Goal: Task Accomplishment & Management: Manage account settings

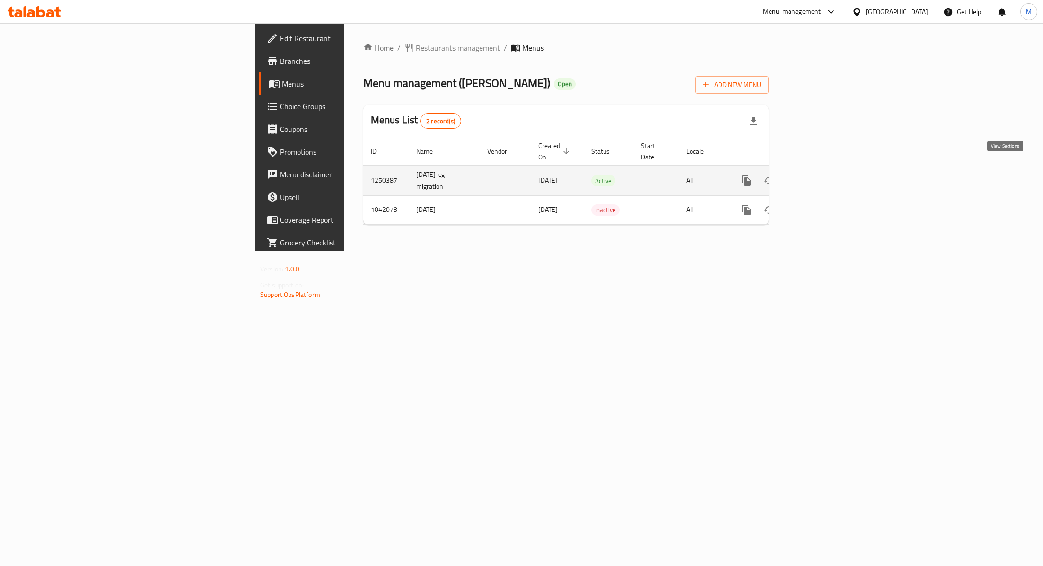
click at [820, 175] on icon "enhanced table" at bounding box center [814, 180] width 11 height 11
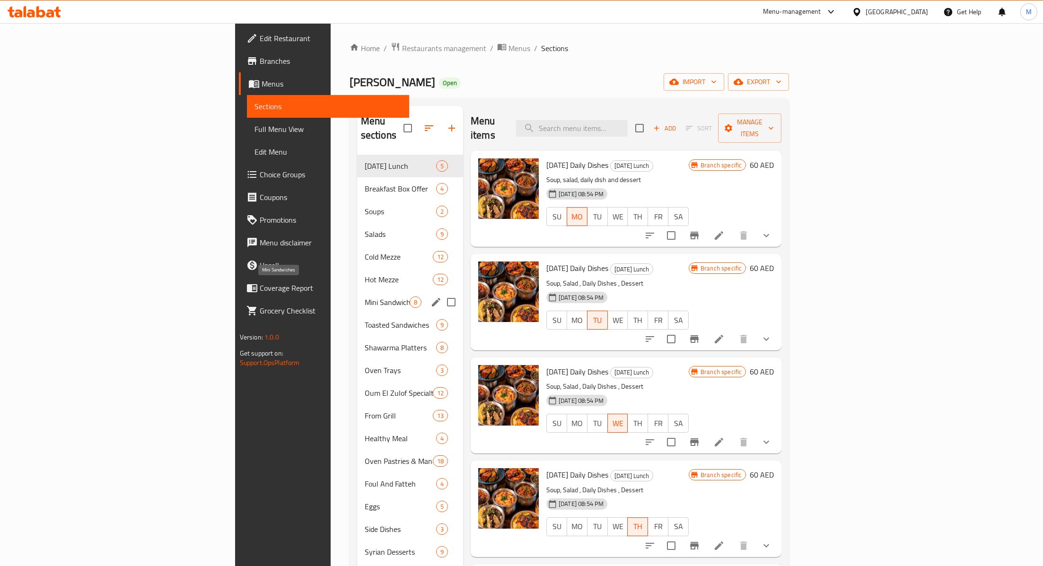
click at [365, 297] on span "Mini Sandwiches" at bounding box center [387, 302] width 45 height 11
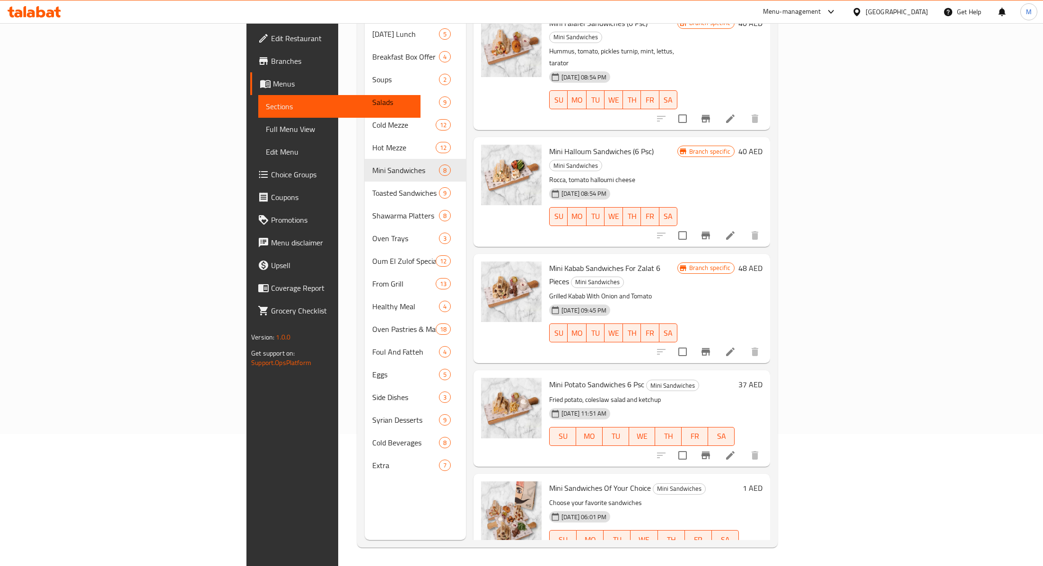
scroll to position [284, 0]
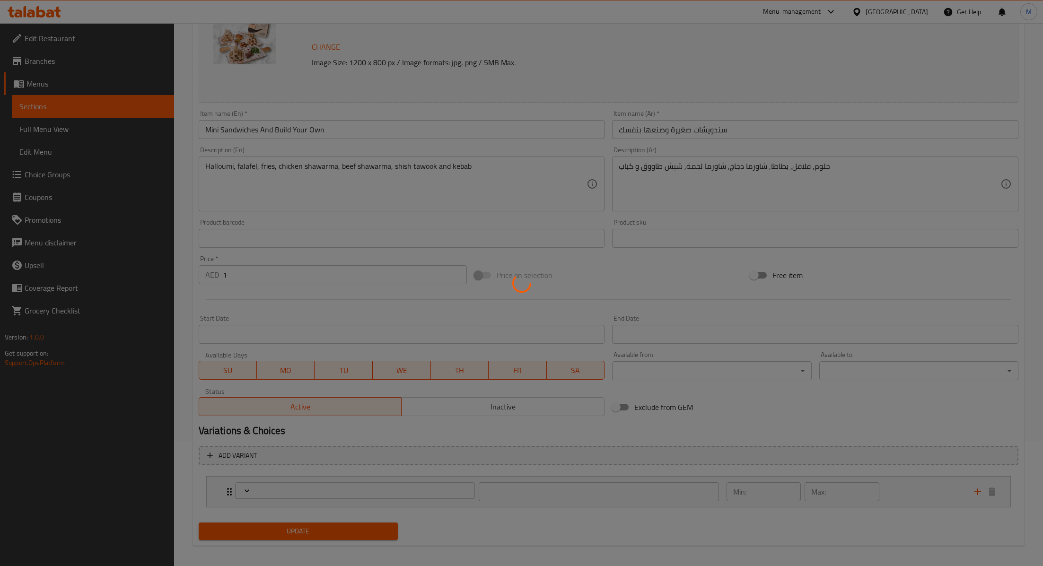
scroll to position [131, 0]
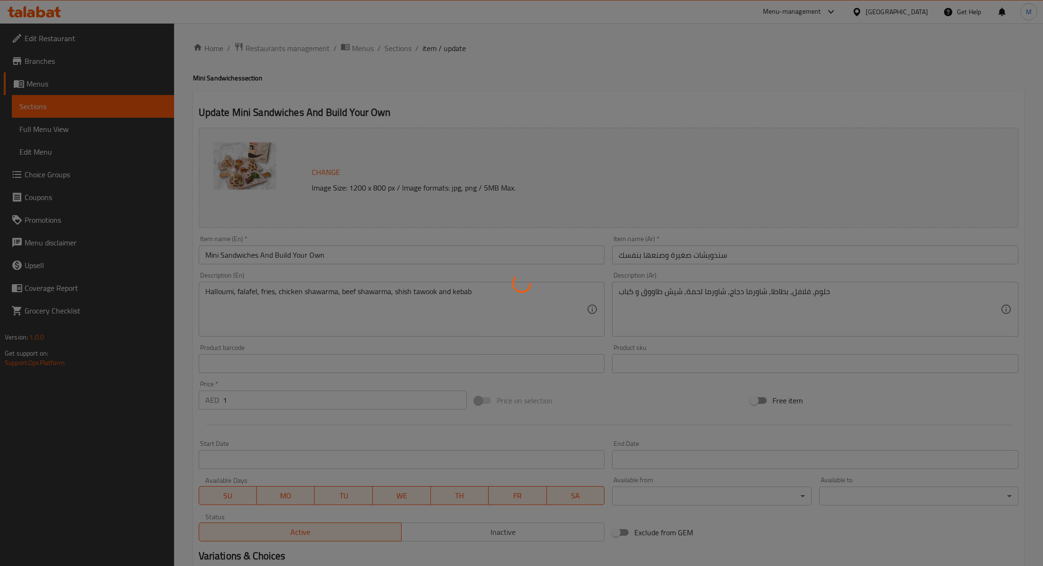
type input "اختيارك من"
type input "0"
type input "7"
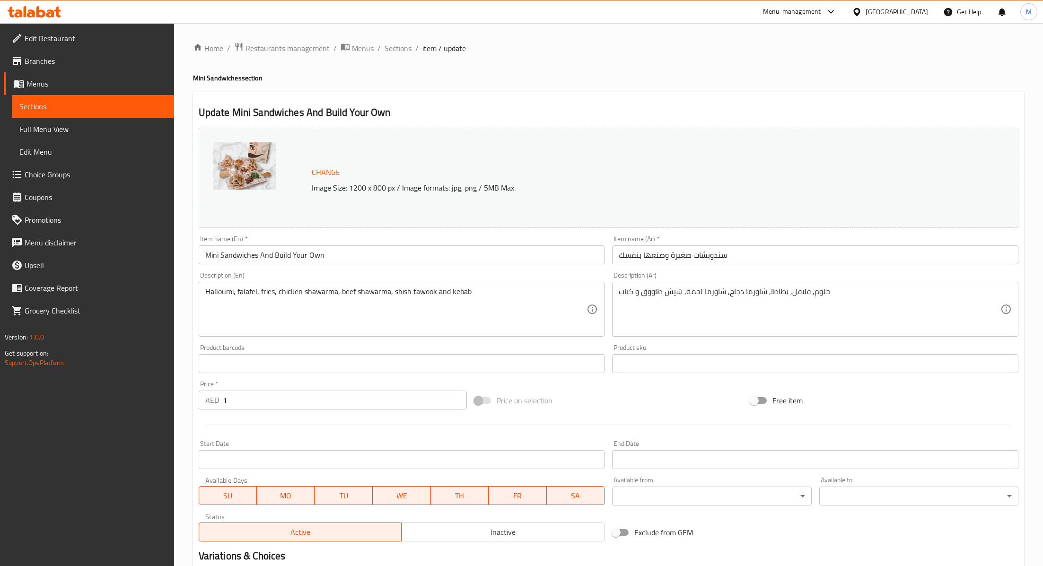
scroll to position [131, 0]
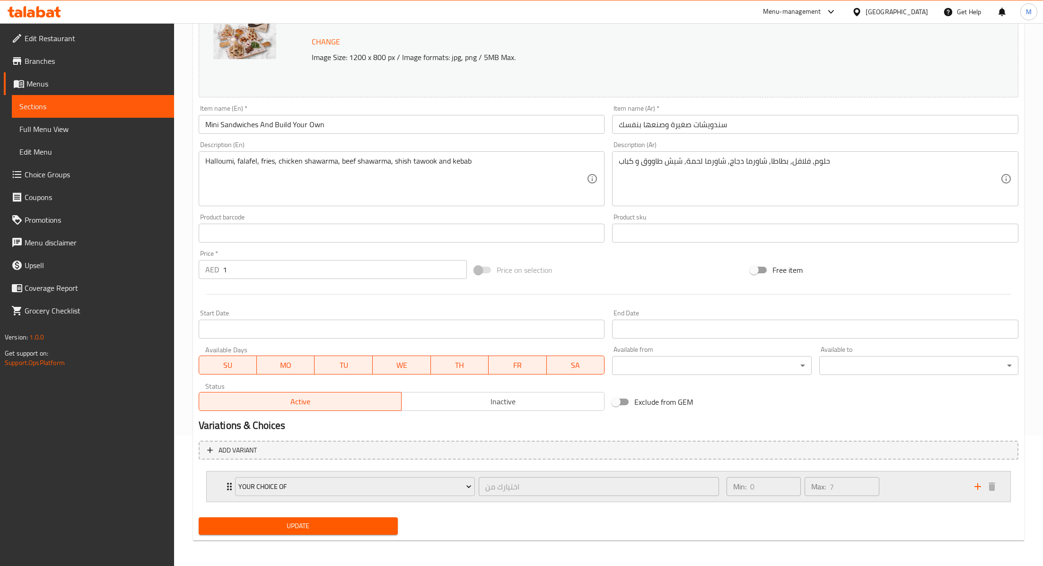
click at [226, 489] on icon "Expand" at bounding box center [229, 486] width 11 height 11
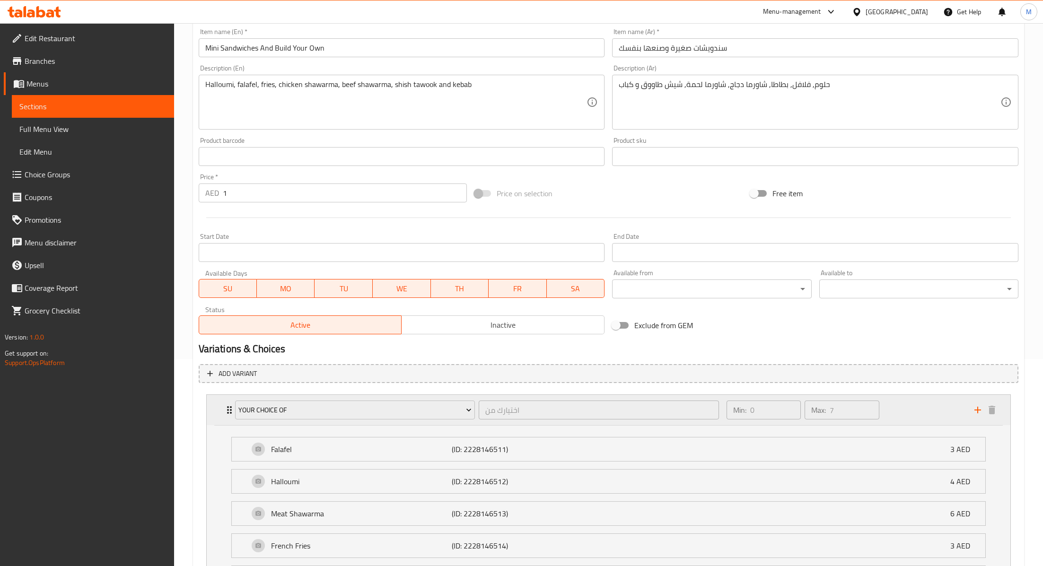
scroll to position [342, 0]
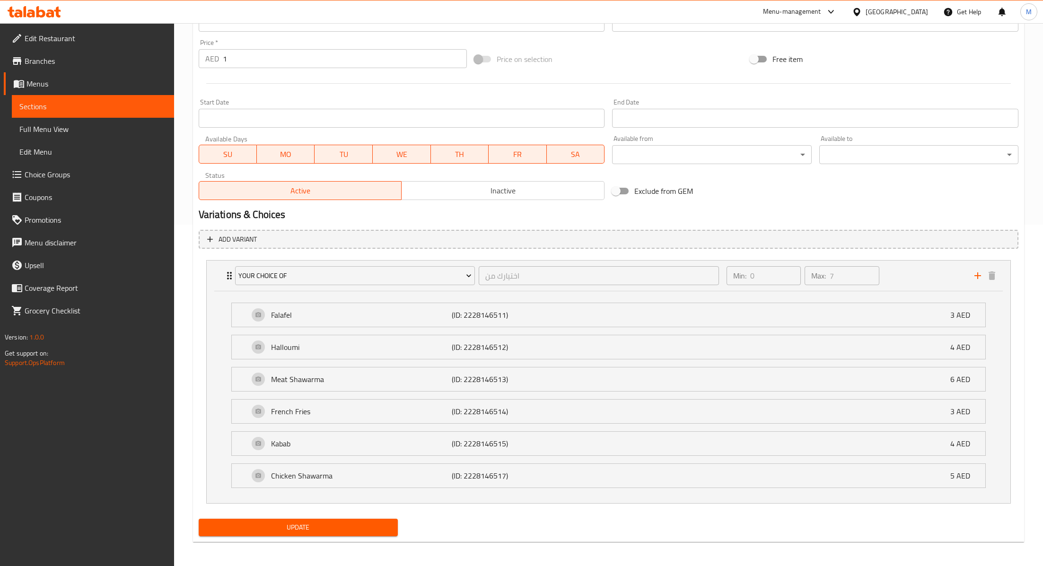
click at [34, 170] on span "Choice Groups" at bounding box center [96, 174] width 142 height 11
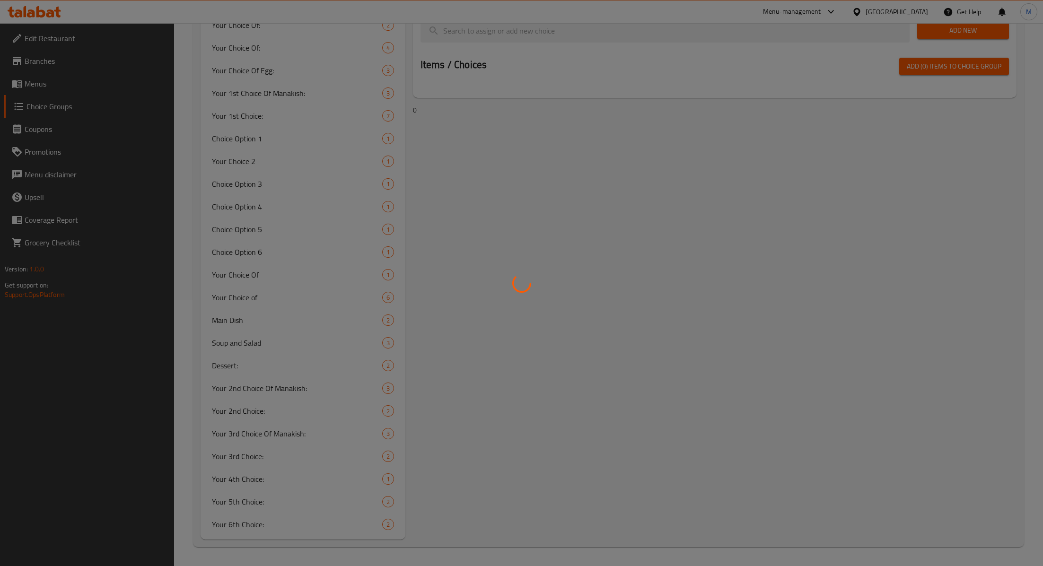
scroll to position [133, 0]
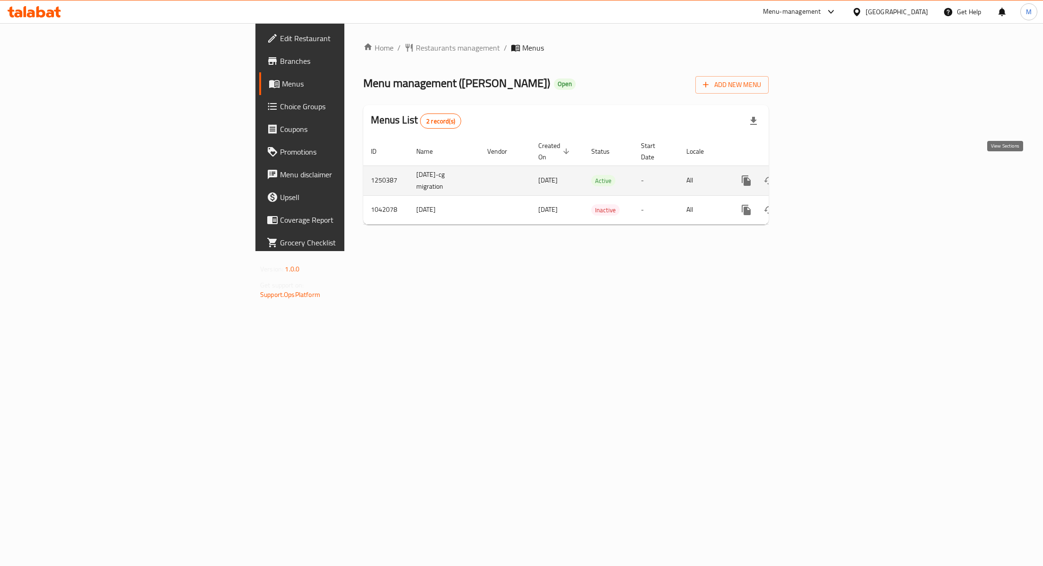
click at [820, 175] on icon "enhanced table" at bounding box center [814, 180] width 11 height 11
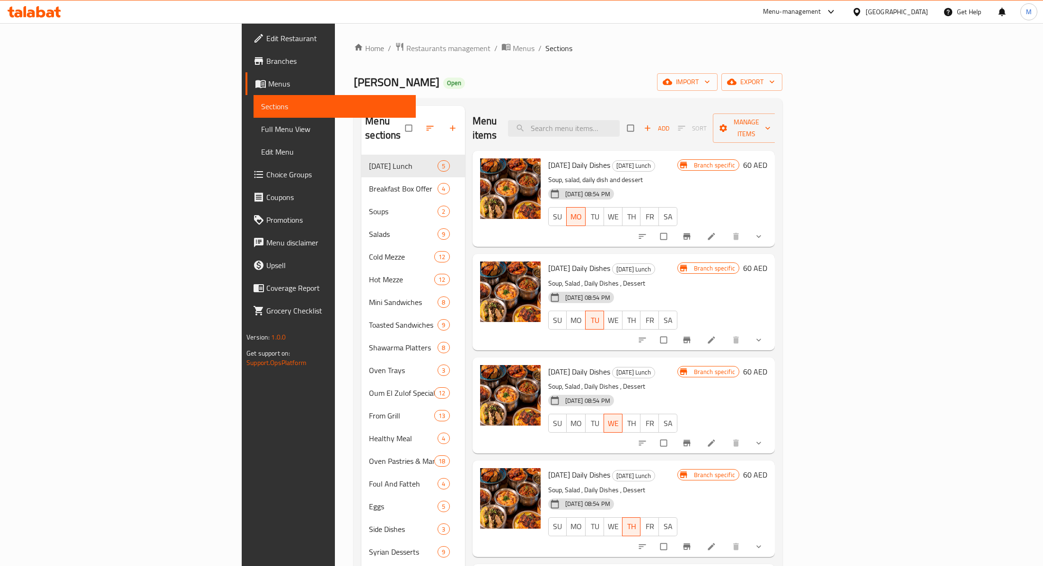
click at [266, 177] on span "Choice Groups" at bounding box center [337, 174] width 142 height 11
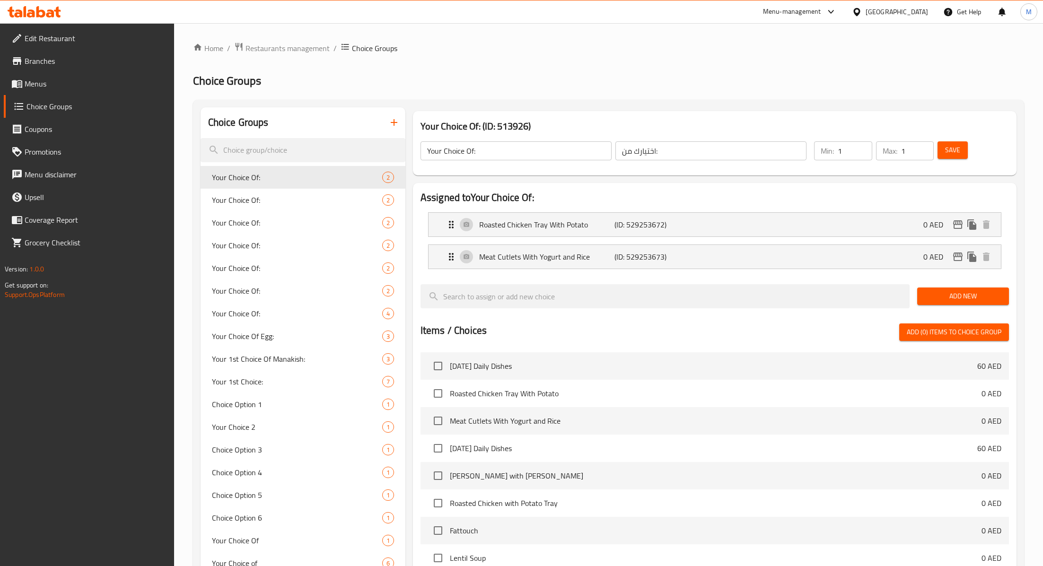
click at [44, 89] on span "Menus" at bounding box center [96, 83] width 142 height 11
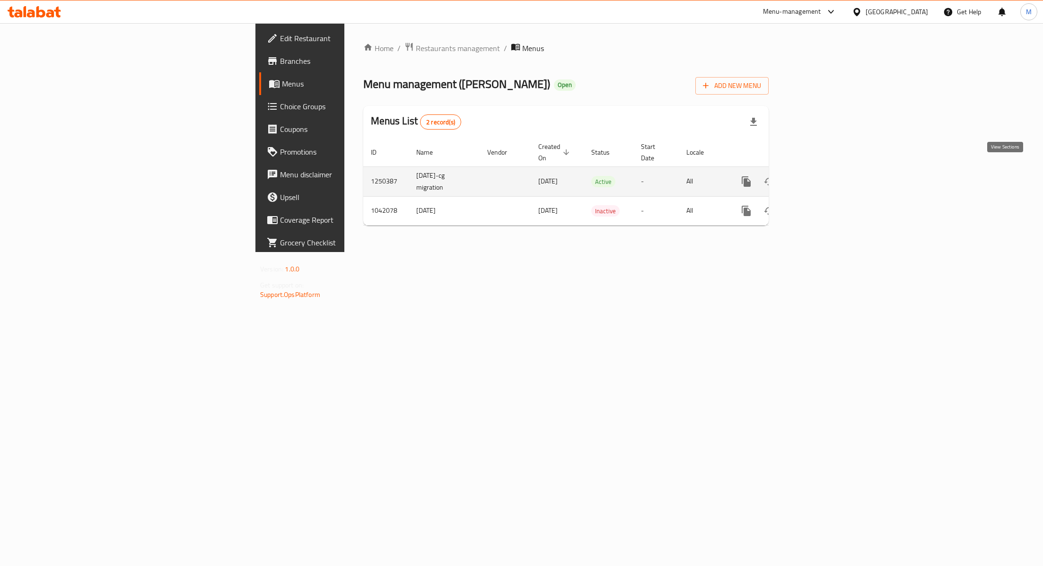
click at [820, 176] on icon "enhanced table" at bounding box center [814, 181] width 11 height 11
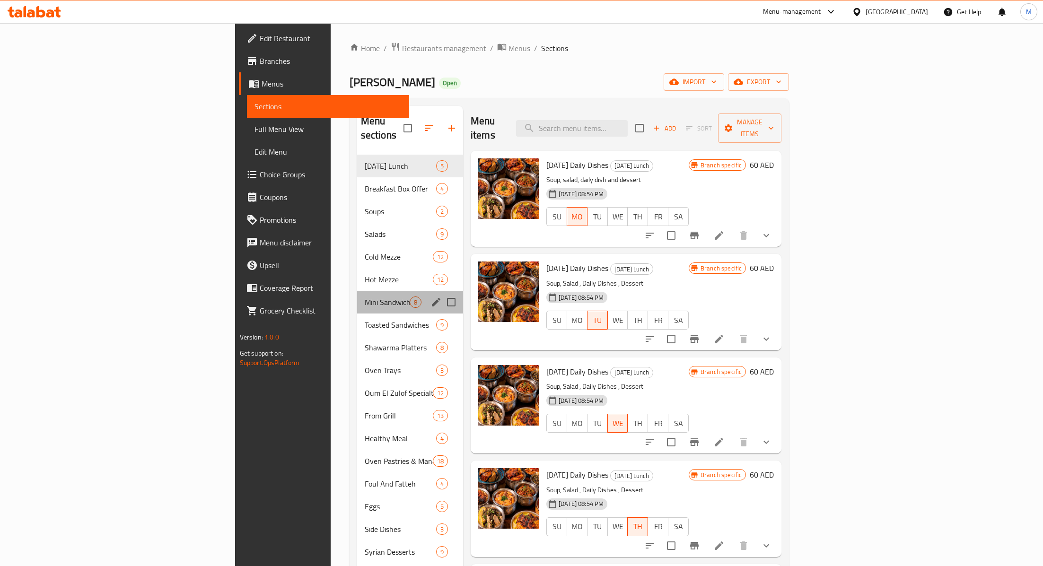
click at [357, 291] on div "Mini Sandwiches 8" at bounding box center [410, 302] width 106 height 23
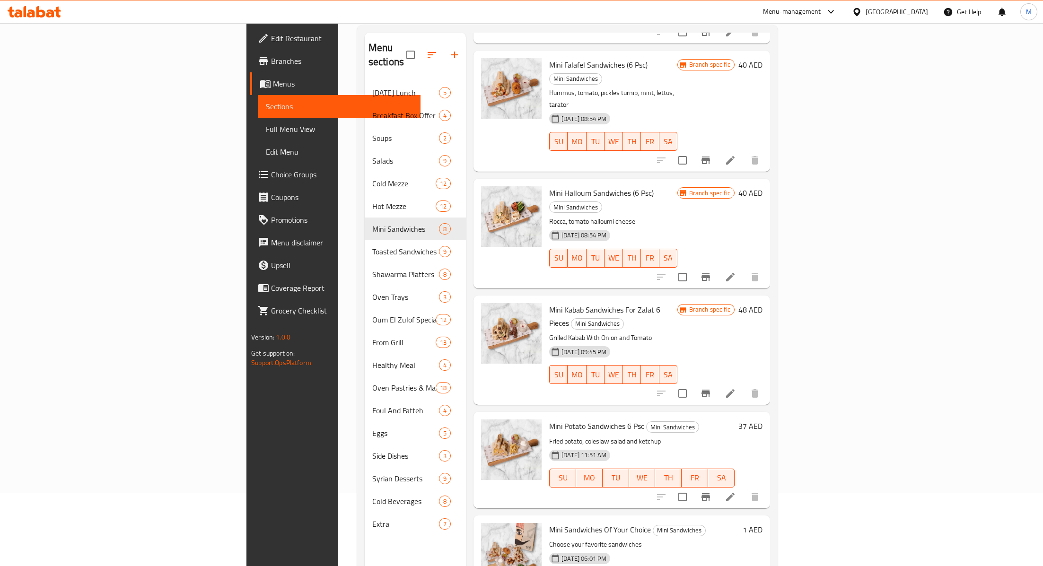
scroll to position [132, 0]
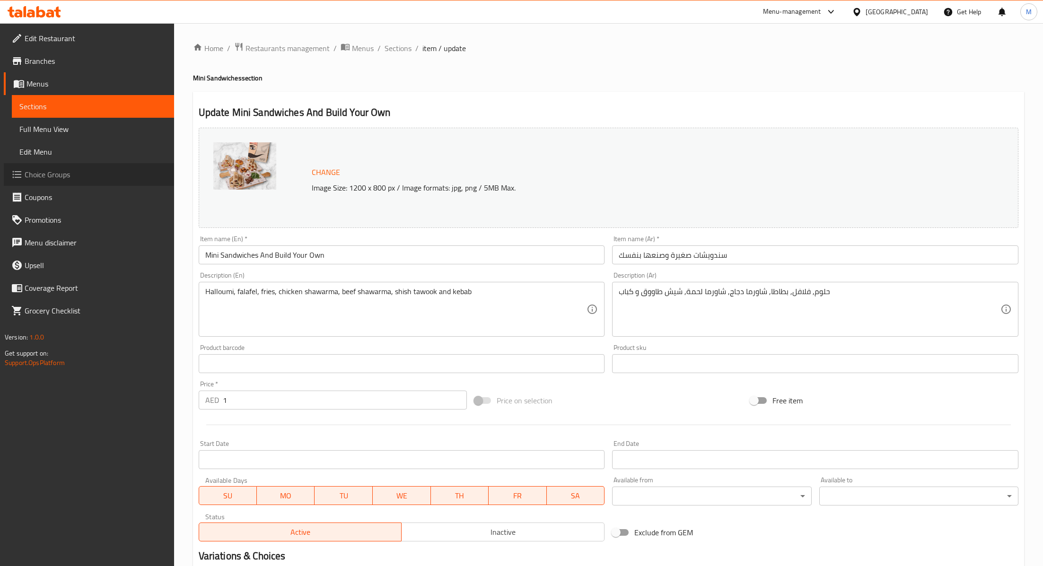
click at [62, 176] on span "Choice Groups" at bounding box center [96, 174] width 142 height 11
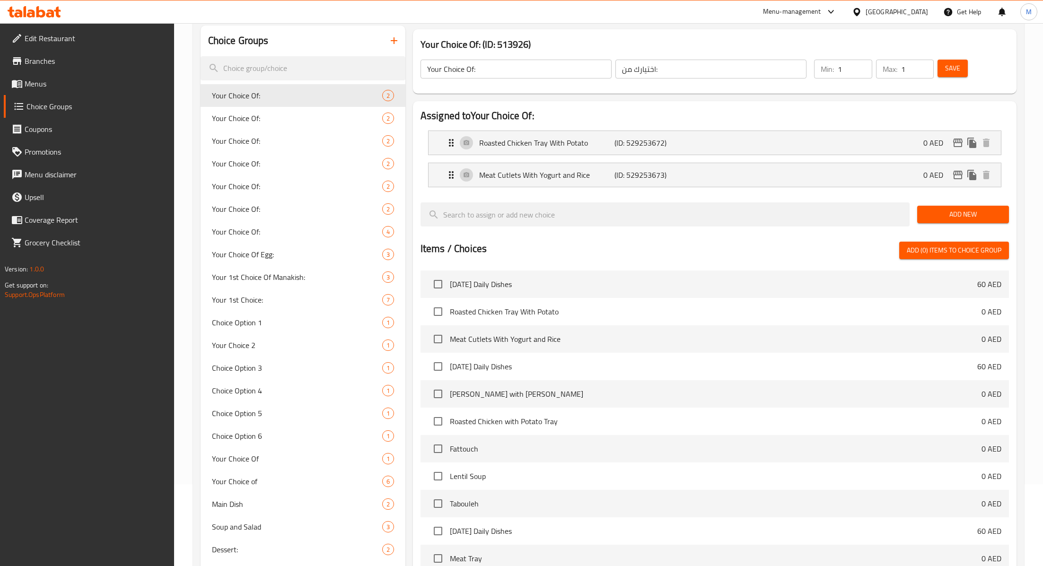
scroll to position [88, 0]
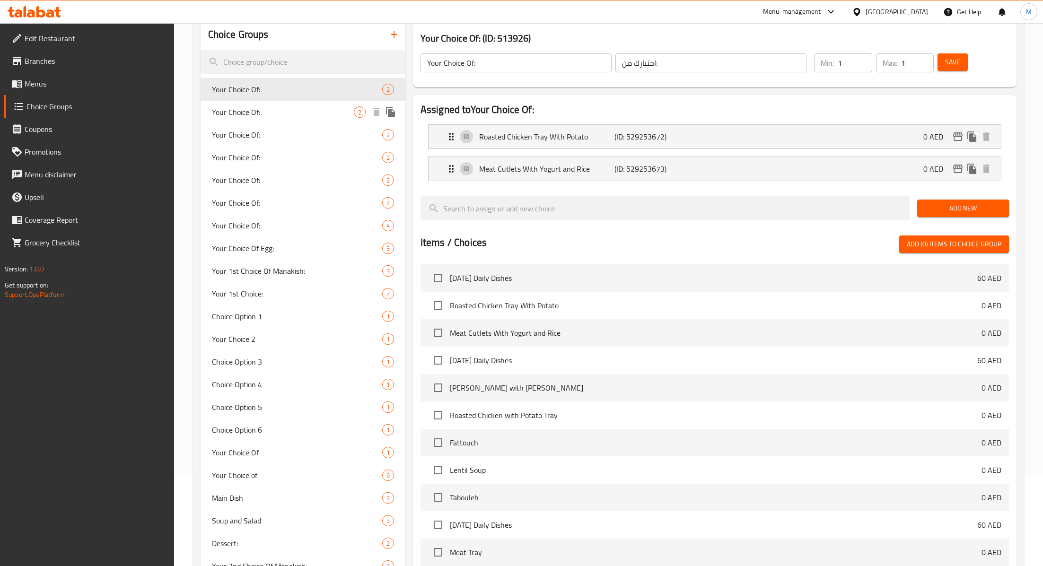
click at [259, 114] on span "Your Choice Of:" at bounding box center [283, 111] width 142 height 11
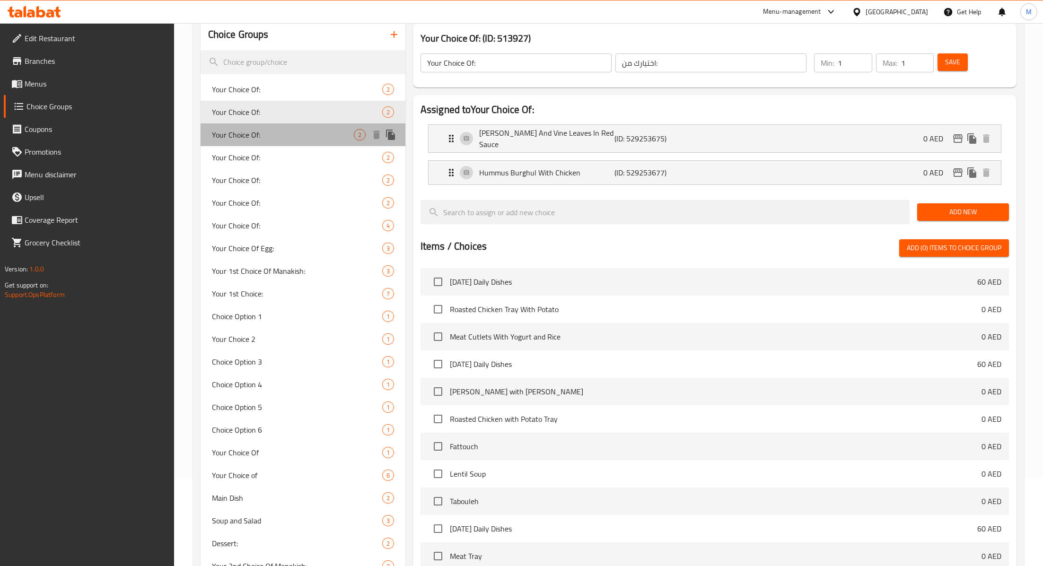
click at [260, 137] on span "Your Choice Of:" at bounding box center [283, 134] width 142 height 11
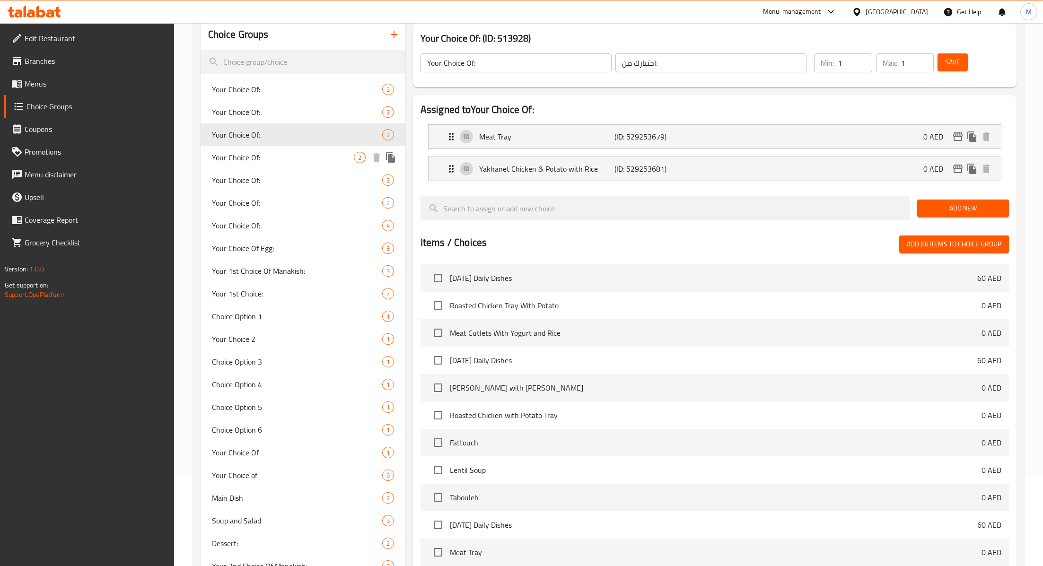
click at [260, 161] on span "Your Choice Of:" at bounding box center [283, 157] width 142 height 11
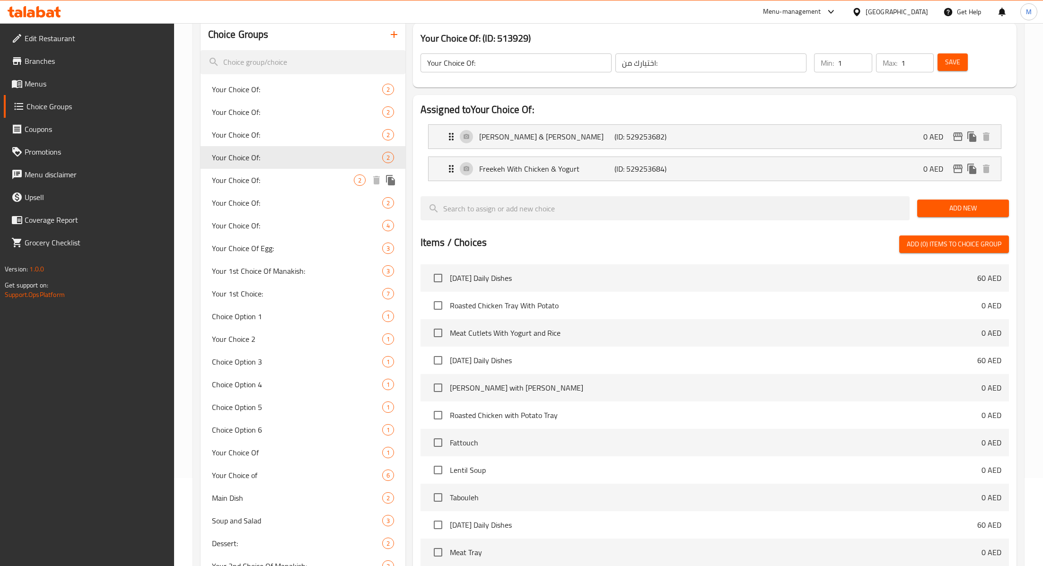
click at [263, 184] on span "Your Choice Of:" at bounding box center [283, 180] width 142 height 11
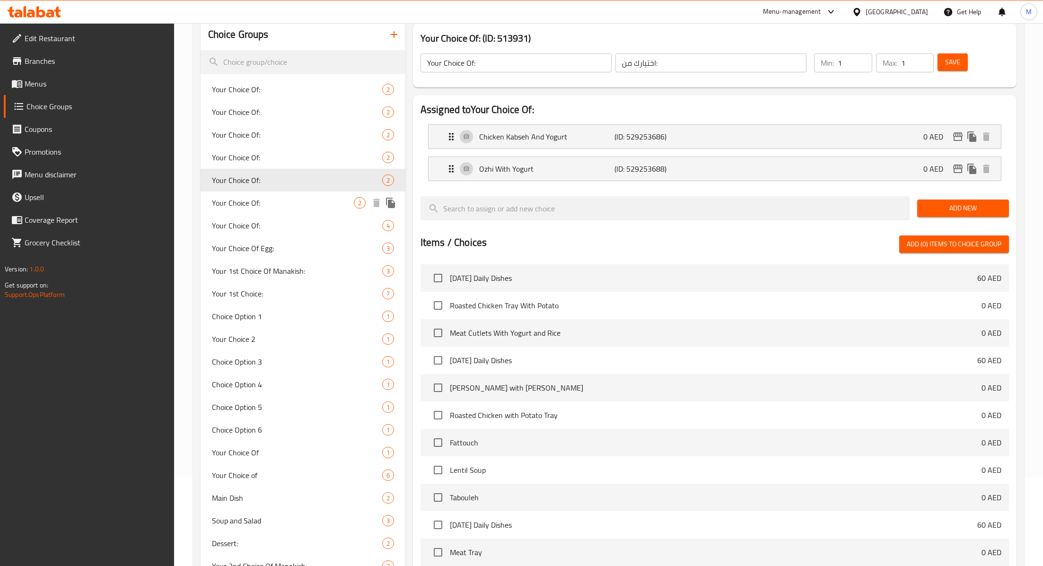
click at [265, 200] on span "Your Choice Of:" at bounding box center [283, 202] width 142 height 11
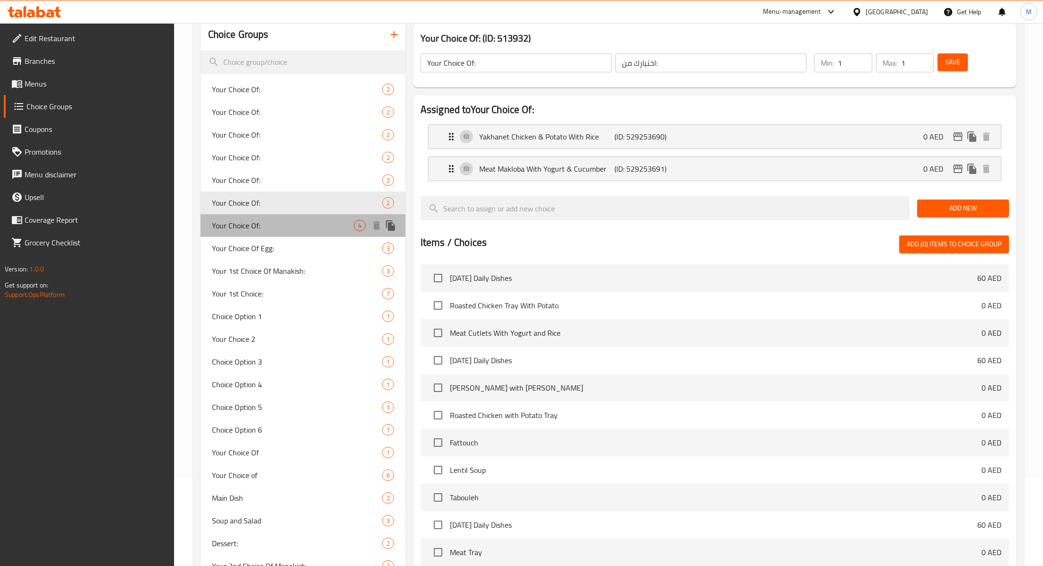
click at [269, 222] on span "Your Choice Of:" at bounding box center [283, 225] width 142 height 11
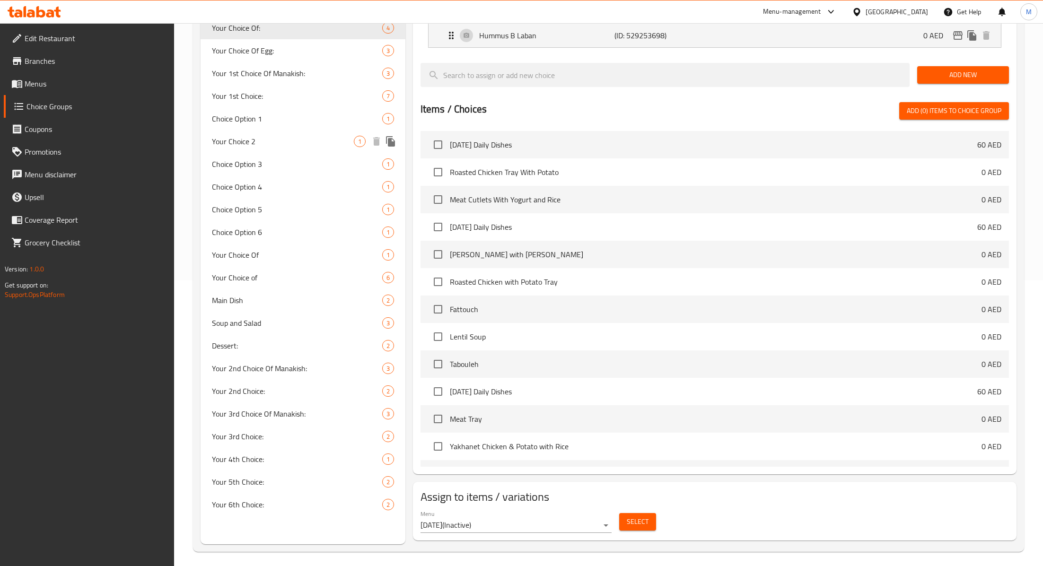
scroll to position [290, 0]
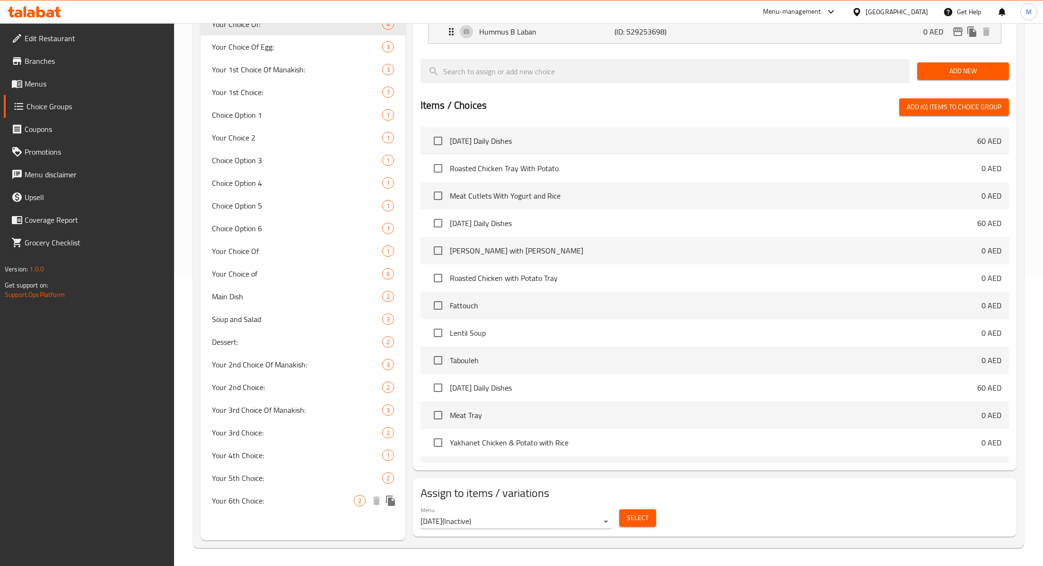
click at [280, 502] on span "Your 6th Choice:" at bounding box center [283, 500] width 142 height 11
type input "Your 6th Choice:"
type input "اختيارك السادس:"
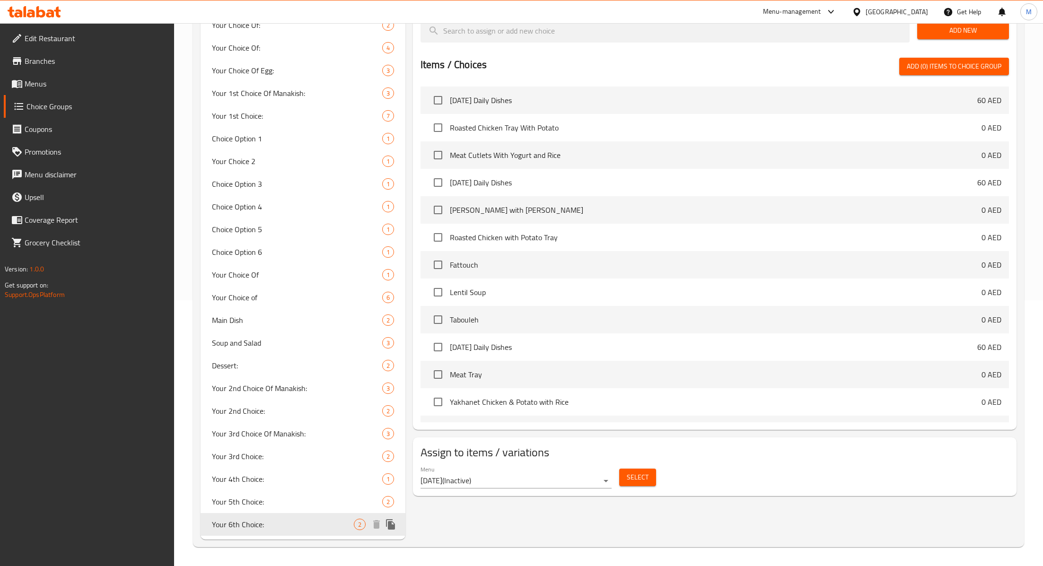
scroll to position [265, 0]
click at [278, 486] on div "Your 4th Choice: 1" at bounding box center [303, 479] width 205 height 23
type input "Your 4th Choice:"
type input "اختيارك الرابع:"
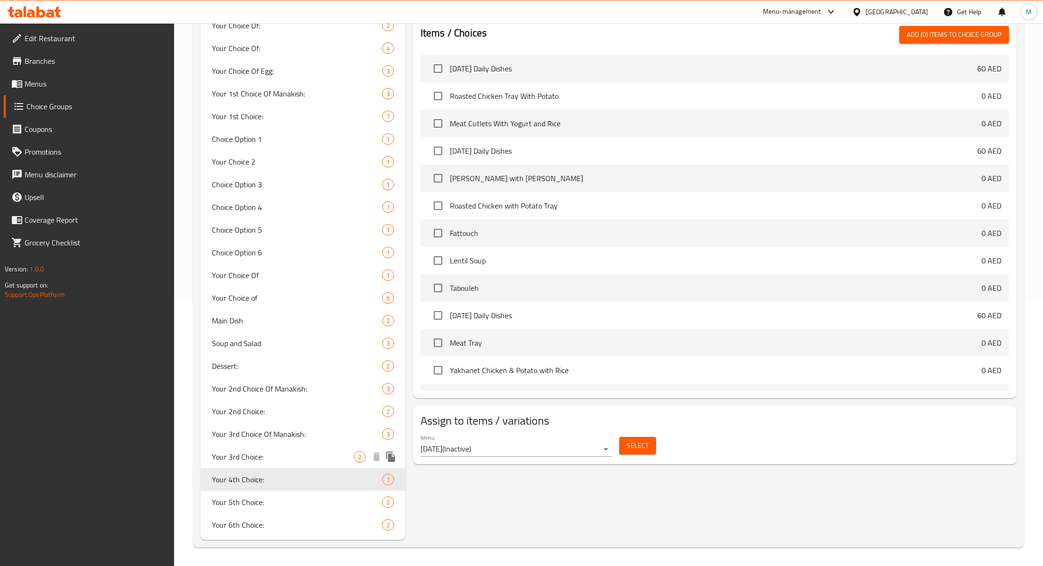
click at [275, 465] on div "Your 3rd Choice: 2" at bounding box center [303, 457] width 205 height 23
type input "Your 3rd Choice:"
type input "اختيارك الثالث:"
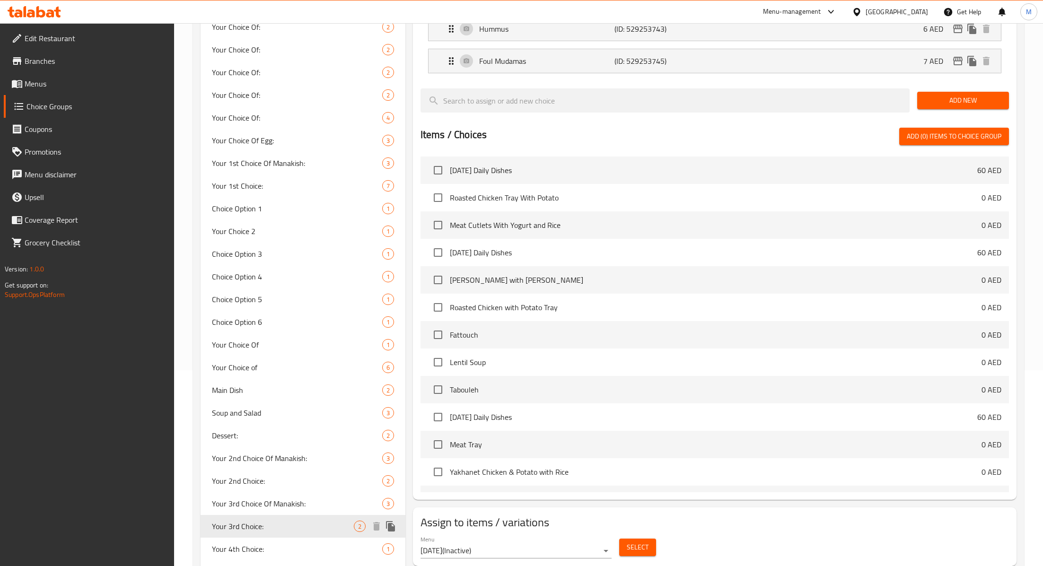
scroll to position [189, 0]
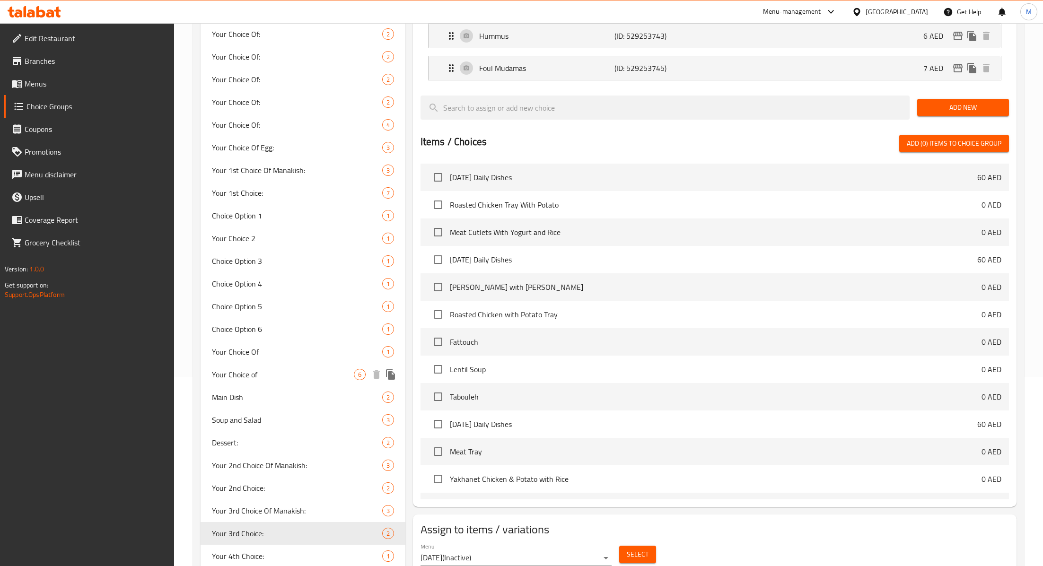
click at [247, 369] on span "Your Choice of" at bounding box center [283, 374] width 142 height 11
type input "Your Choice of"
type input "اختيارك من"
type input "0"
type input "7"
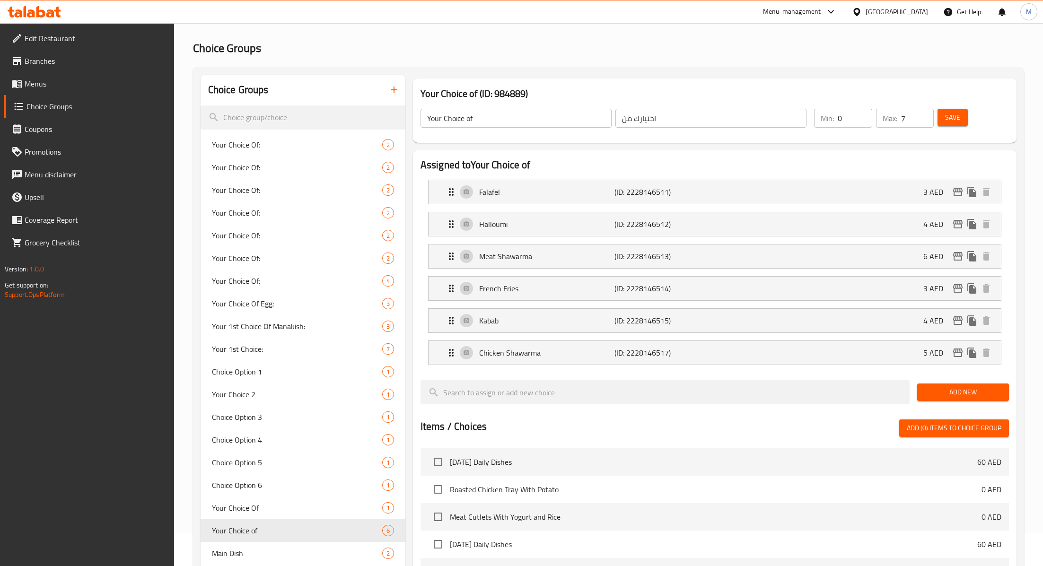
scroll to position [0, 0]
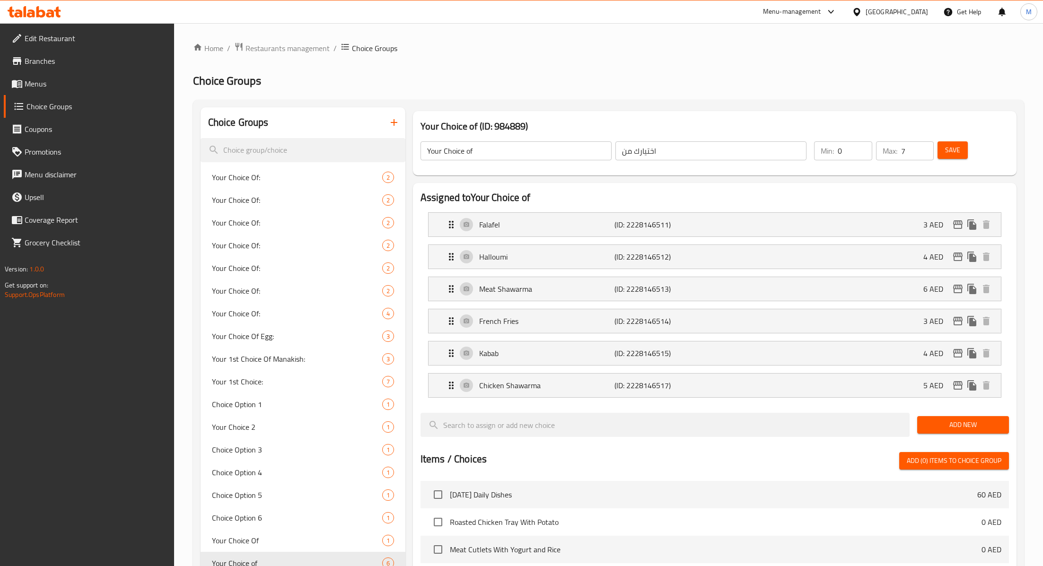
click at [852, 152] on input "0" at bounding box center [855, 150] width 35 height 19
type input "5"
click at [842, 170] on div "Your Choice of ​ اختيارك من ​ Min: 5 ​ Max: 7 ​ Save" at bounding box center [715, 151] width 596 height 42
click at [453, 229] on icon "Expand" at bounding box center [451, 224] width 11 height 11
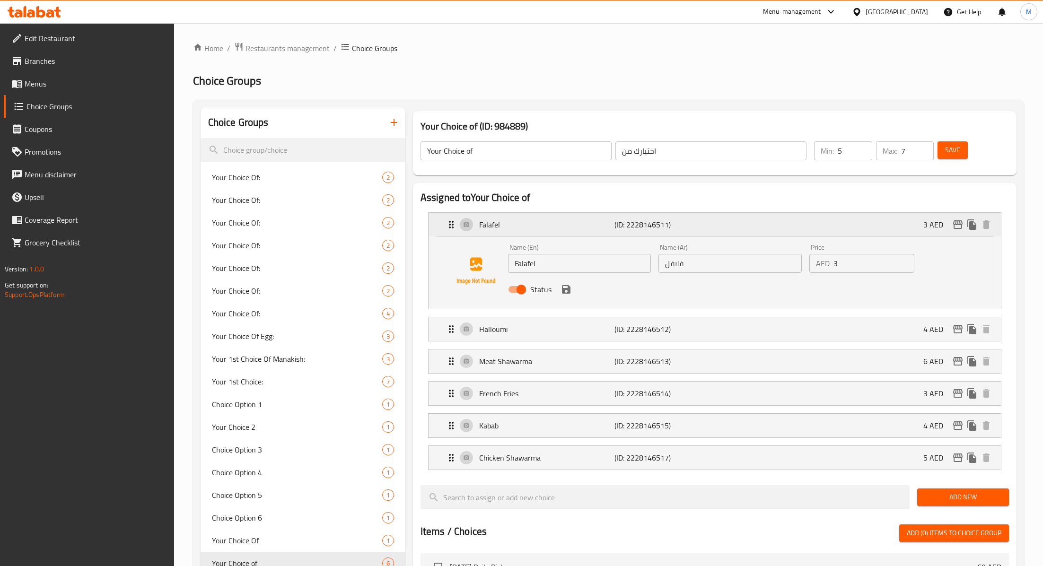
click at [453, 229] on icon "Expand" at bounding box center [451, 224] width 11 height 11
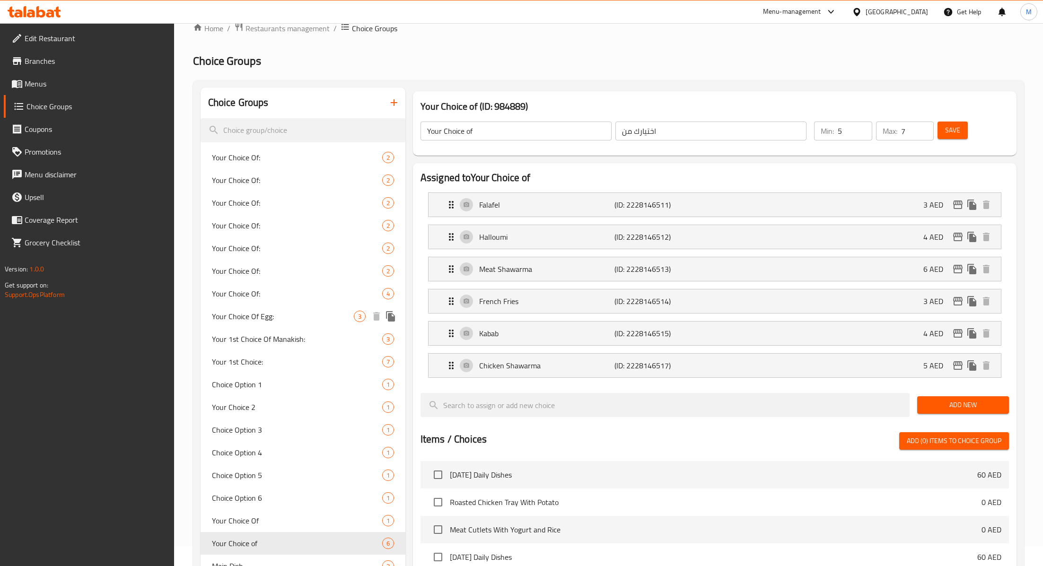
scroll to position [23, 0]
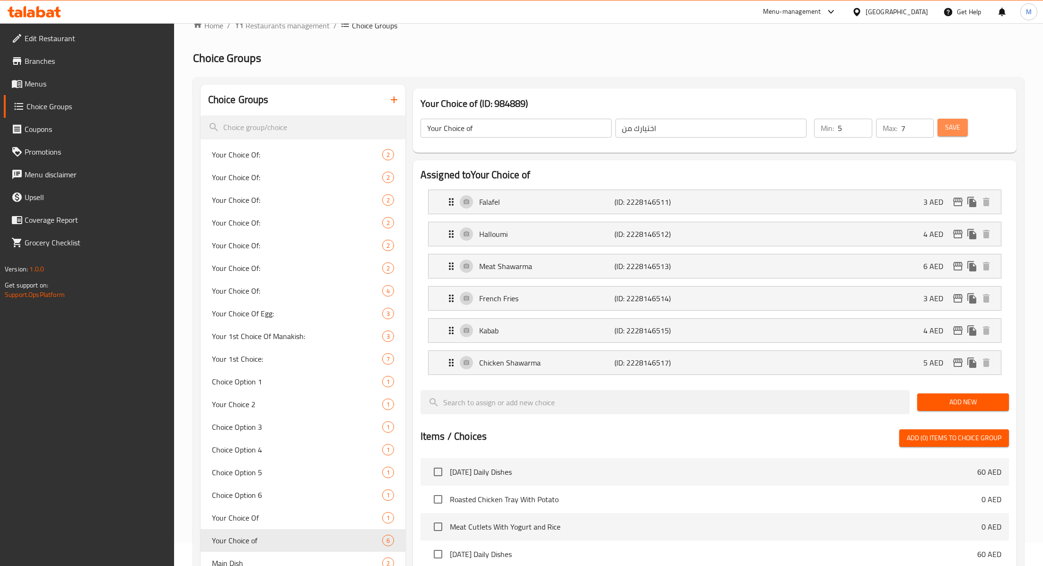
click at [949, 132] on span "Save" at bounding box center [952, 128] width 15 height 12
click at [905, 131] on input "7" at bounding box center [917, 128] width 33 height 19
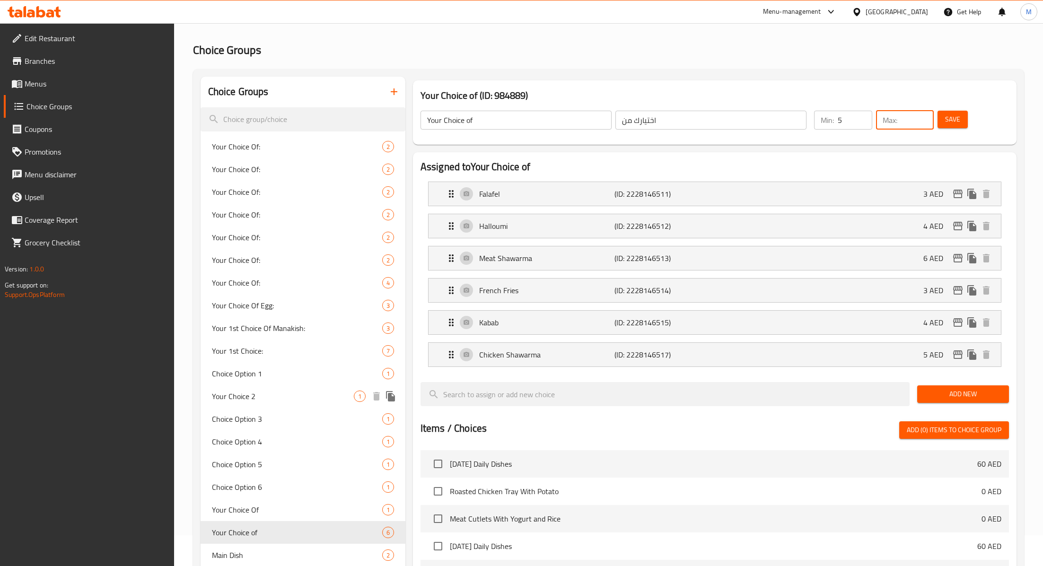
scroll to position [31, 0]
